Goal: Transaction & Acquisition: Purchase product/service

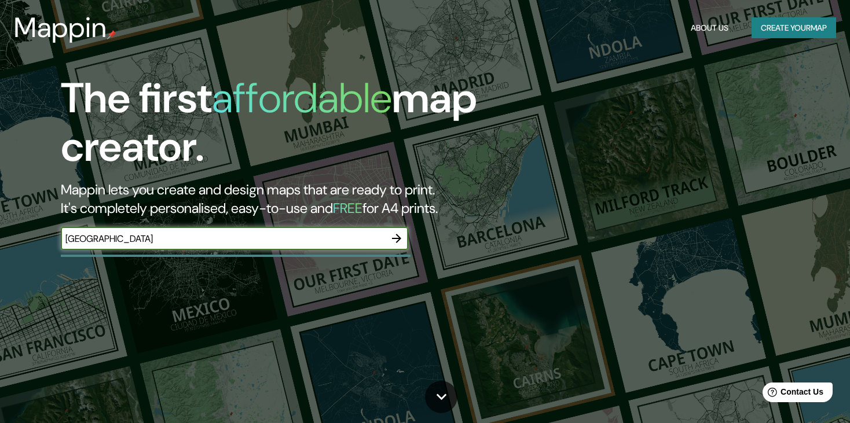
type input "[GEOGRAPHIC_DATA]"
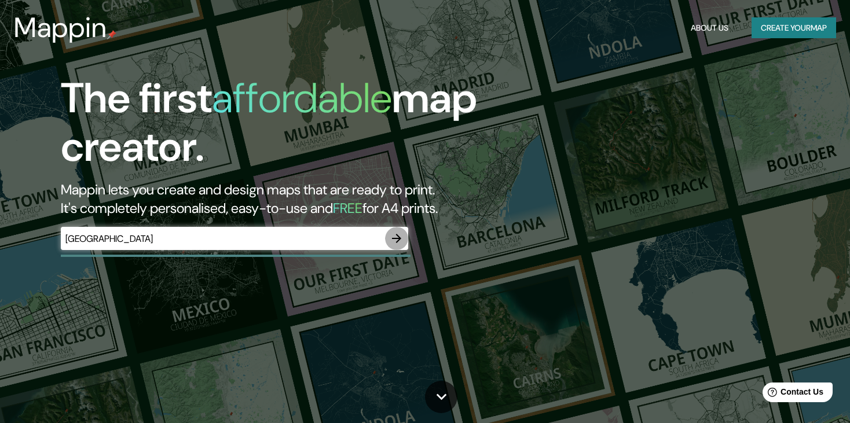
click at [400, 232] on icon "button" at bounding box center [397, 239] width 14 height 14
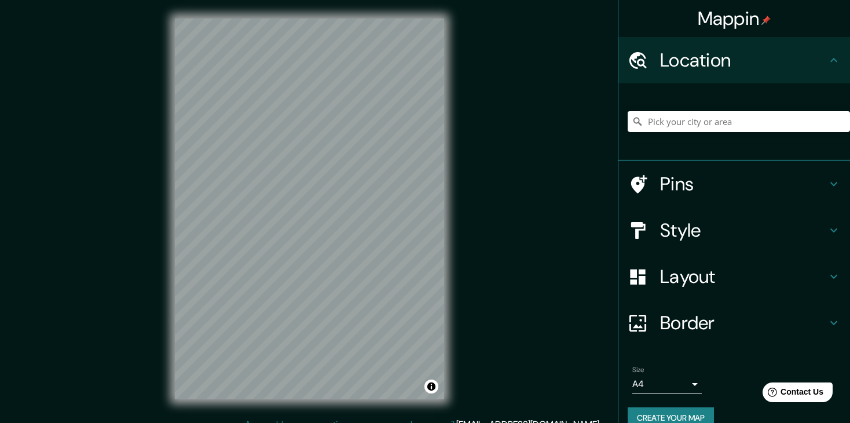
click at [446, 147] on div "© Mapbox © OpenStreetMap Improve this map" at bounding box center [309, 209] width 306 height 418
click at [696, 120] on input "Pick your city or area" at bounding box center [739, 121] width 222 height 21
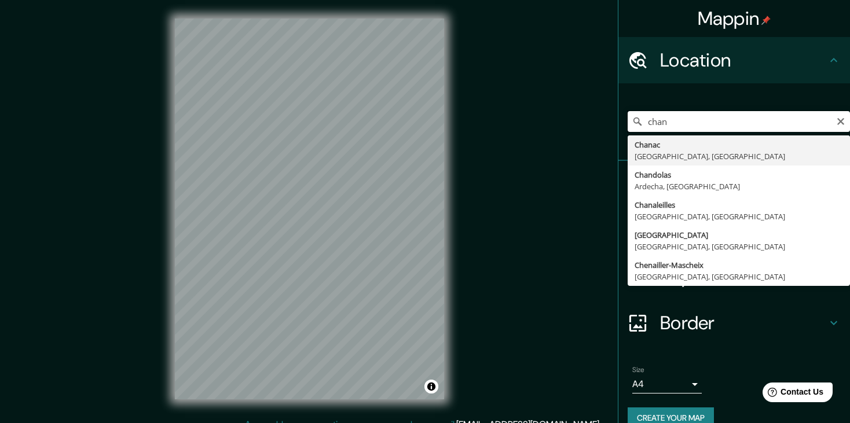
type input "chan"
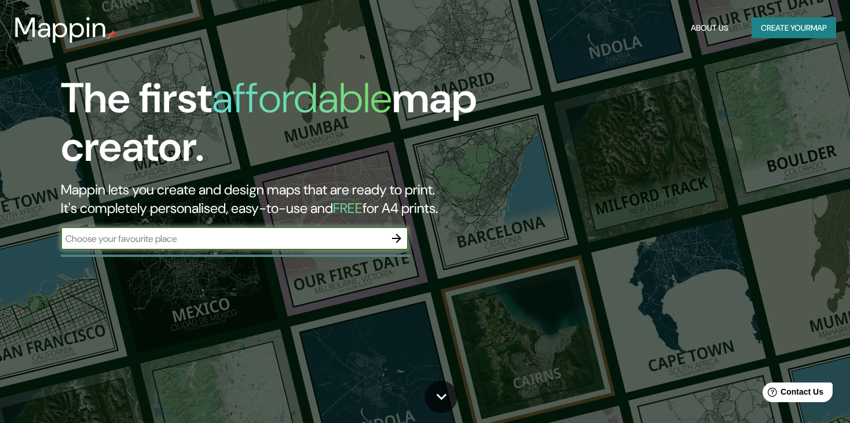
click at [245, 245] on input "text" at bounding box center [223, 238] width 324 height 13
type input "[GEOGRAPHIC_DATA]"
click at [402, 241] on icon "button" at bounding box center [397, 239] width 14 height 14
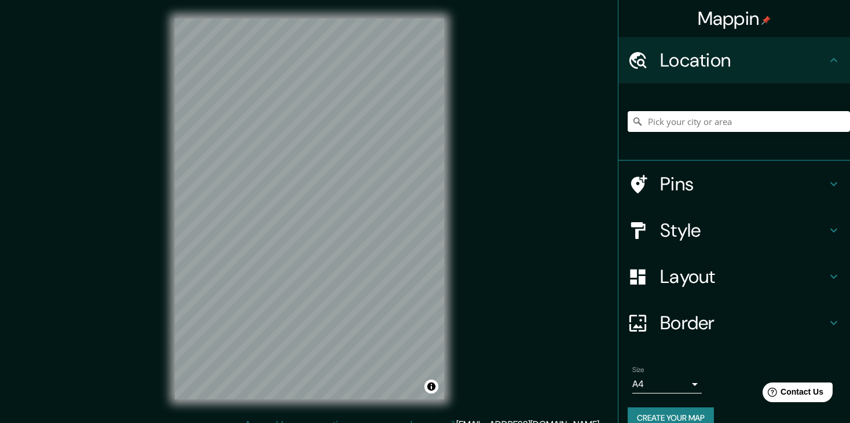
click at [649, 125] on input "Pick your city or area" at bounding box center [739, 121] width 222 height 21
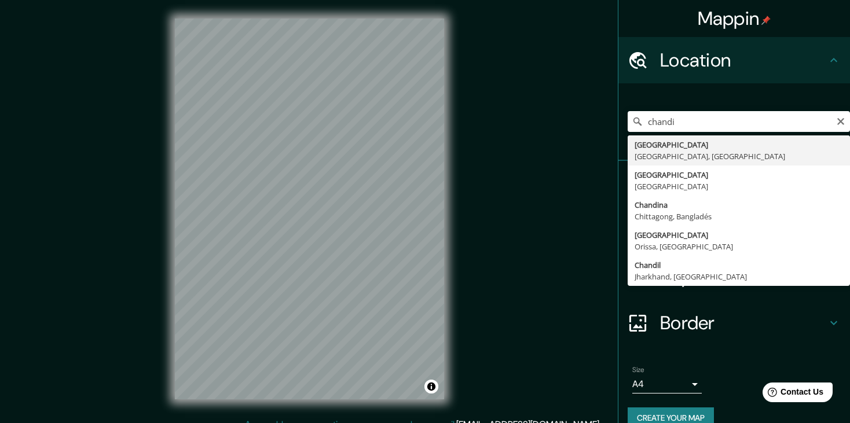
type input "[GEOGRAPHIC_DATA], [GEOGRAPHIC_DATA], [GEOGRAPHIC_DATA]"
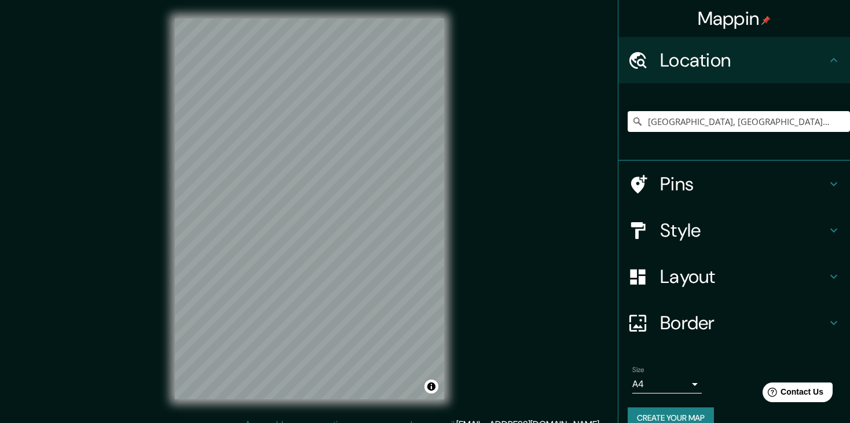
click at [716, 233] on h4 "Style" at bounding box center [743, 230] width 167 height 23
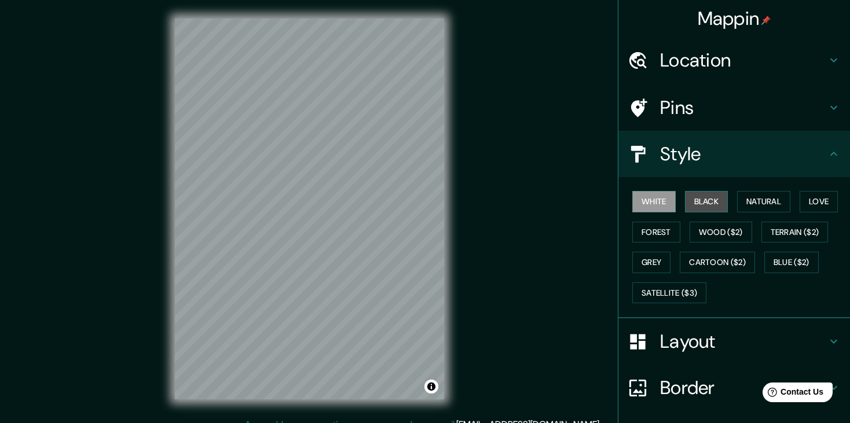
click at [691, 204] on button "Black" at bounding box center [706, 201] width 43 height 21
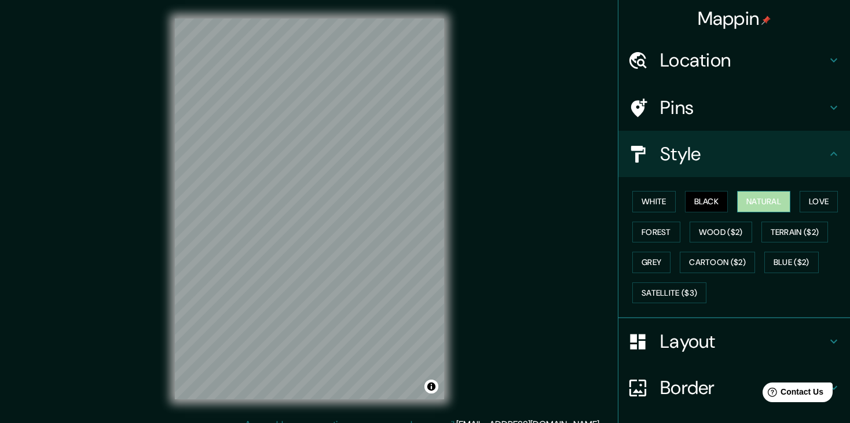
click at [753, 204] on button "Natural" at bounding box center [763, 201] width 53 height 21
click at [632, 223] on button "Forest" at bounding box center [656, 232] width 48 height 21
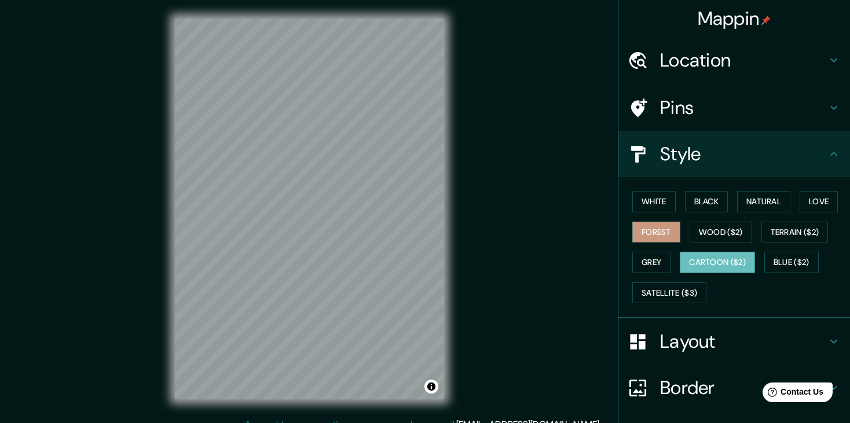
click at [735, 261] on button "Cartoon ($2)" at bounding box center [717, 262] width 75 height 21
click at [764, 254] on button "Blue ($2)" at bounding box center [791, 262] width 54 height 21
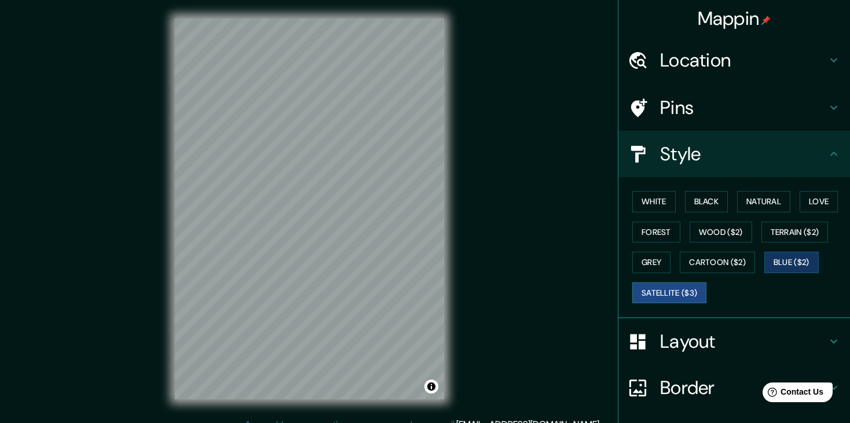
click at [663, 294] on button "Satellite ($3)" at bounding box center [669, 293] width 74 height 21
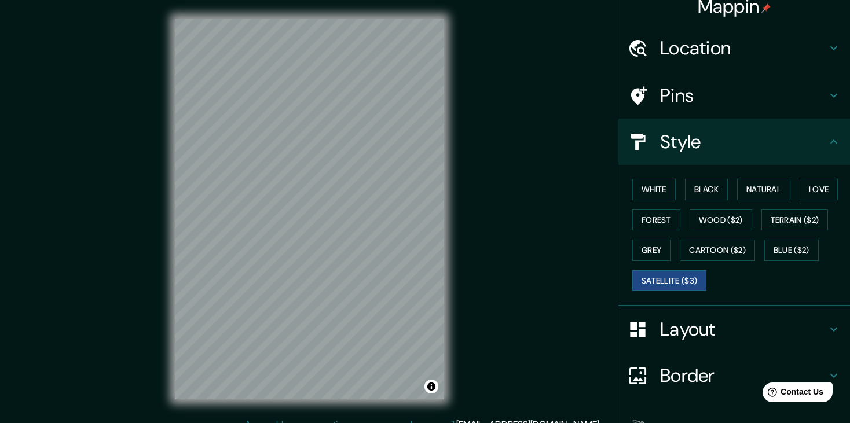
scroll to position [13, 0]
